Goal: Navigation & Orientation: Find specific page/section

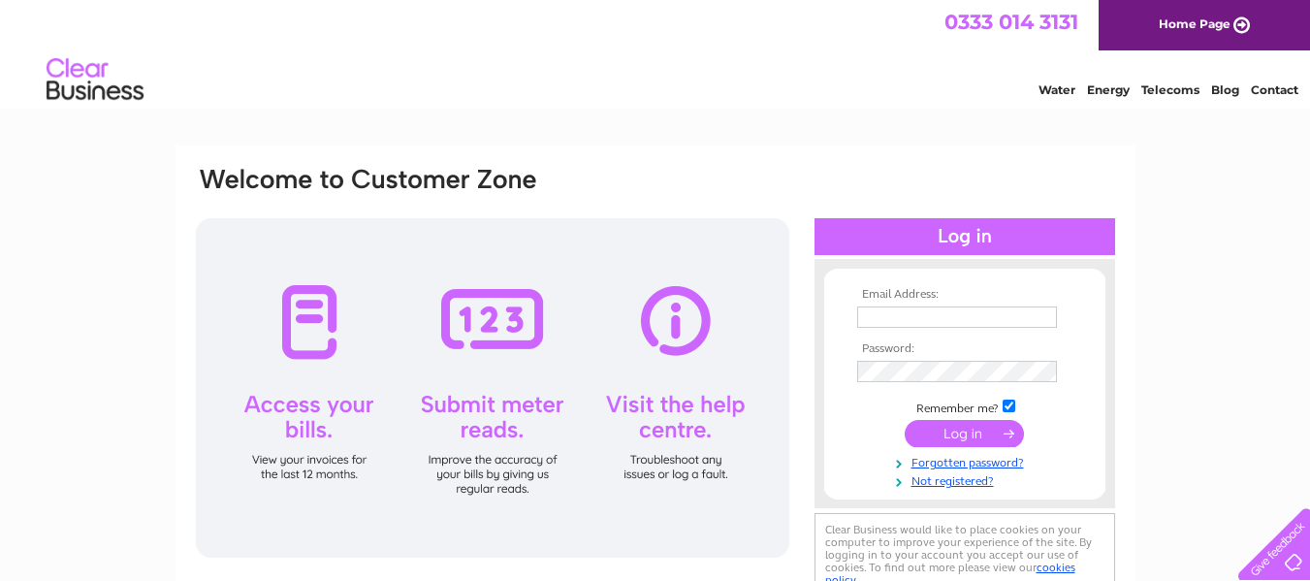
type input "egriffiths29@hotmail.com"
click at [964, 436] on input "submit" at bounding box center [964, 433] width 119 height 27
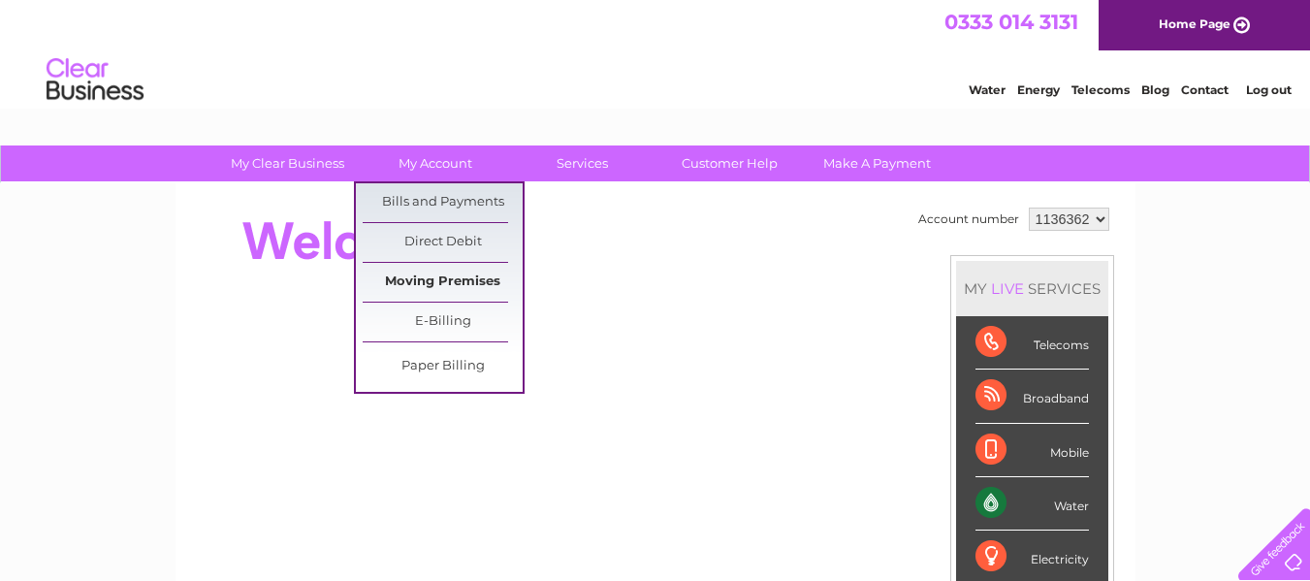
click at [458, 280] on link "Moving Premises" at bounding box center [443, 282] width 160 height 39
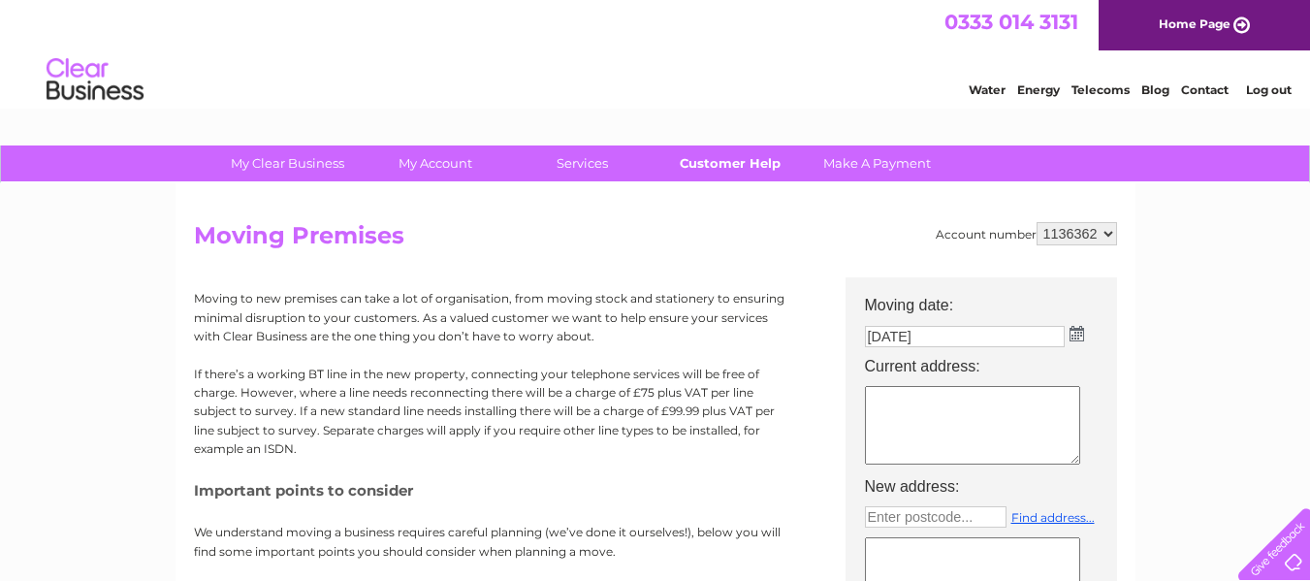
click at [725, 161] on link "Customer Help" at bounding box center [730, 163] width 160 height 36
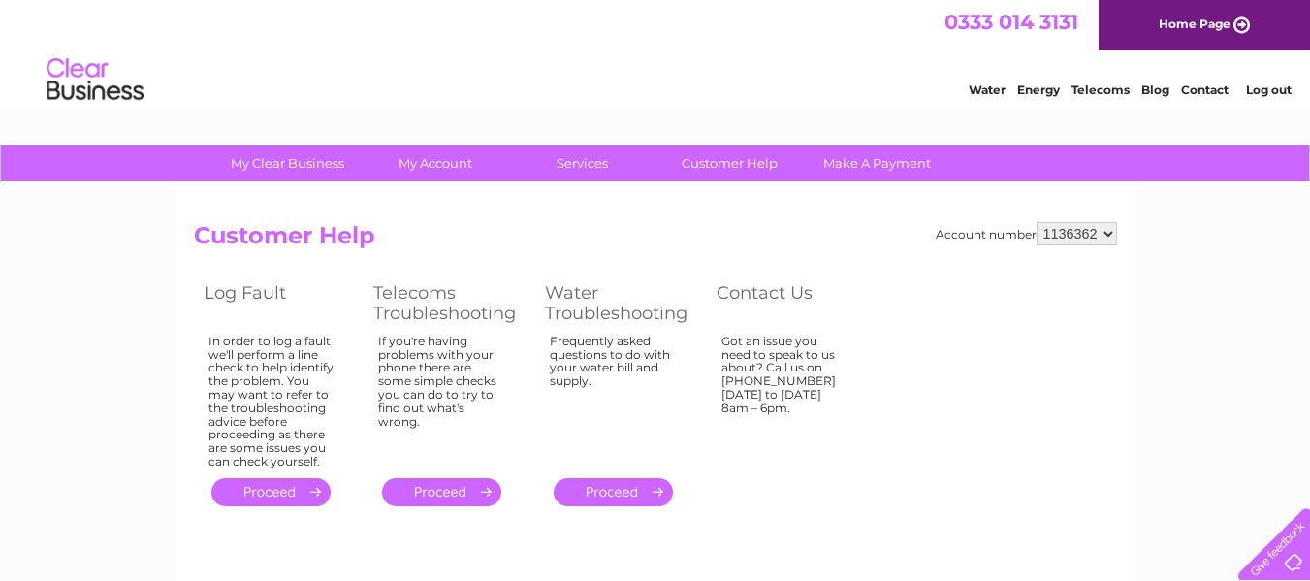
click at [994, 87] on link "Water" at bounding box center [987, 89] width 37 height 15
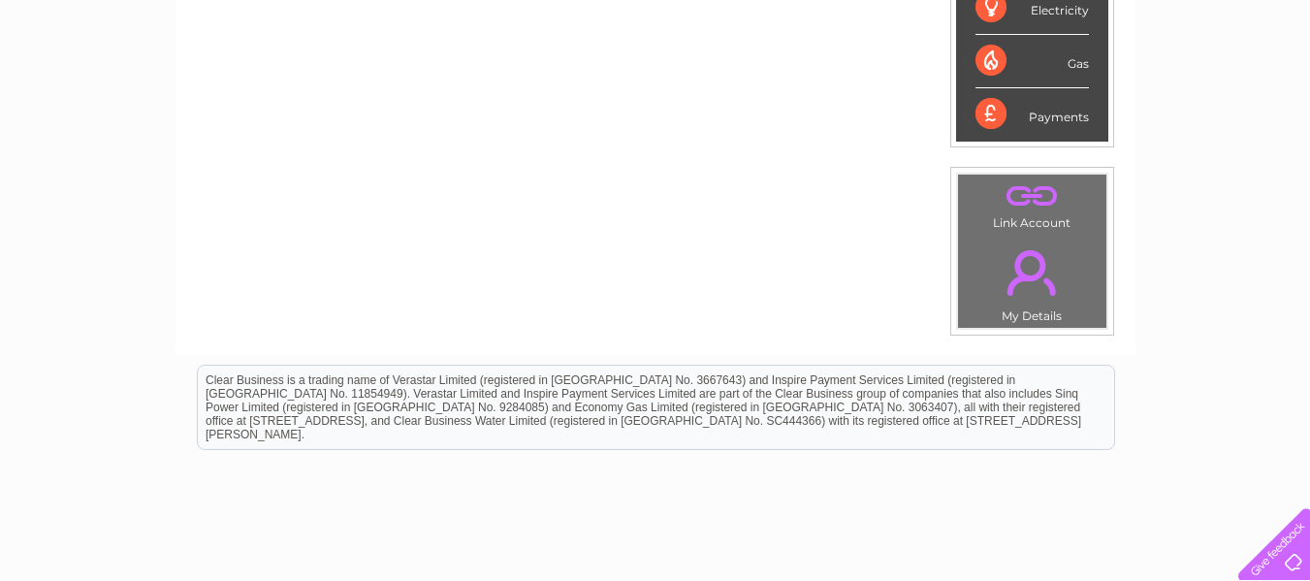
scroll to position [582, 0]
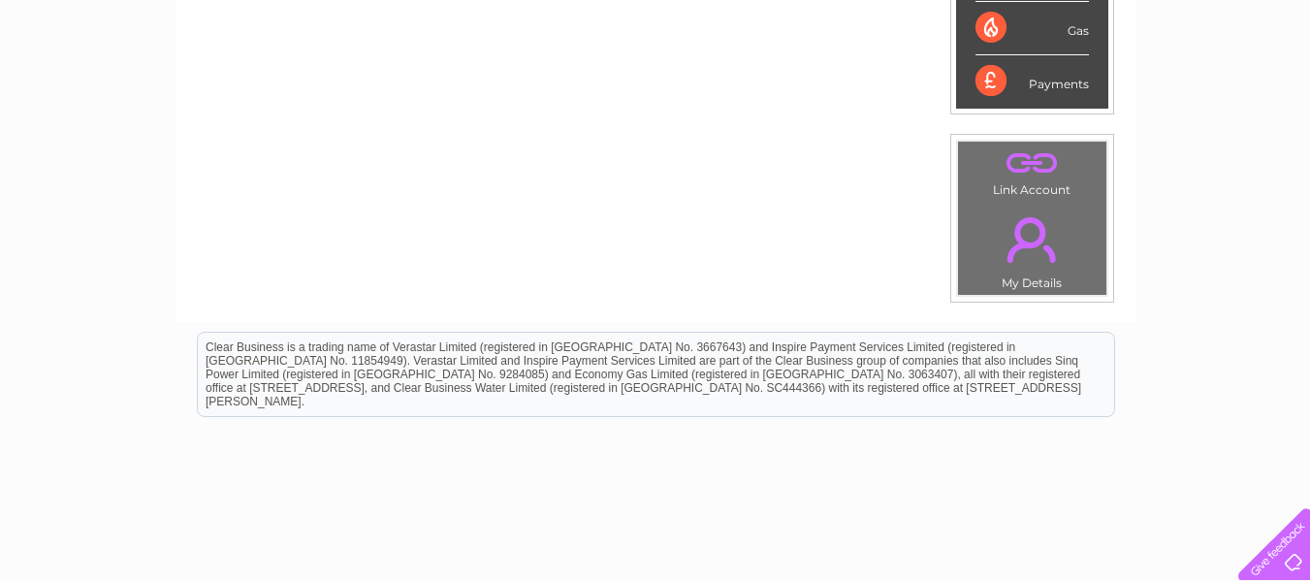
click at [1034, 263] on link "." at bounding box center [1032, 240] width 139 height 68
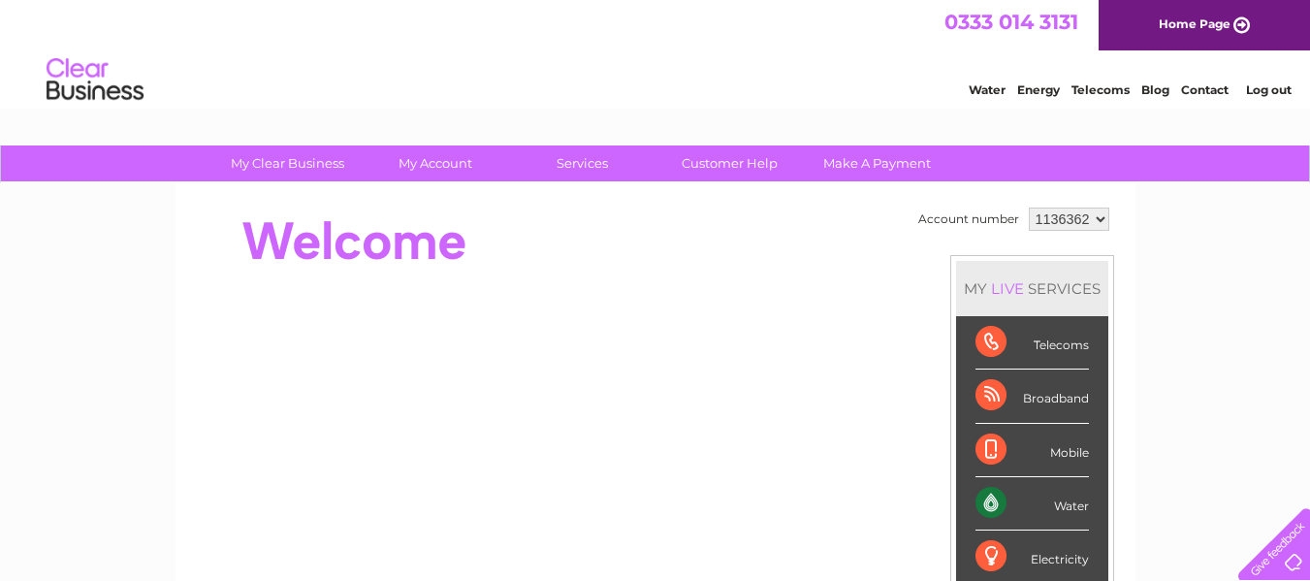
drag, startPoint x: 0, startPoint y: 0, endPoint x: 1187, endPoint y: 331, distance: 1232.5
drag, startPoint x: 1086, startPoint y: 217, endPoint x: 1046, endPoint y: 216, distance: 40.8
click at [1046, 216] on select "1136362" at bounding box center [1069, 219] width 81 height 23
click at [1029, 208] on select "1136362" at bounding box center [1069, 219] width 81 height 23
